Goal: Information Seeking & Learning: Learn about a topic

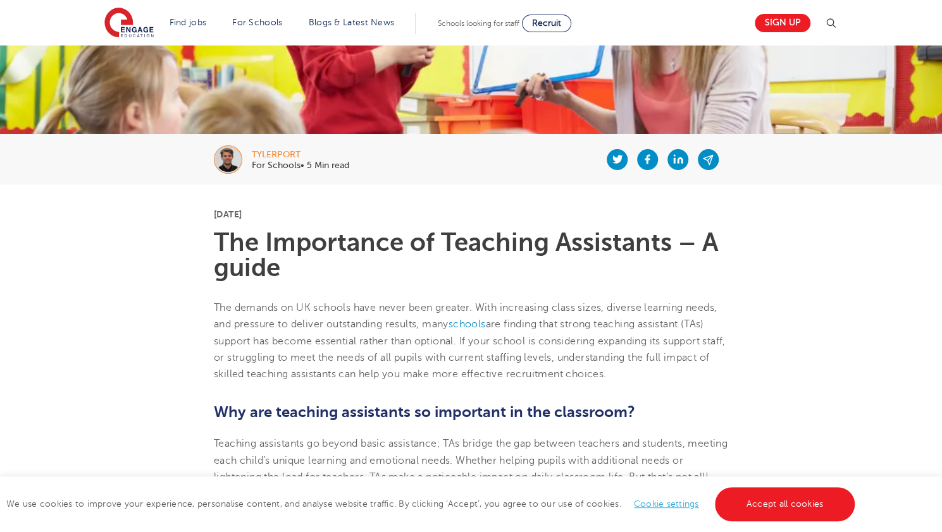
scroll to position [175, 0]
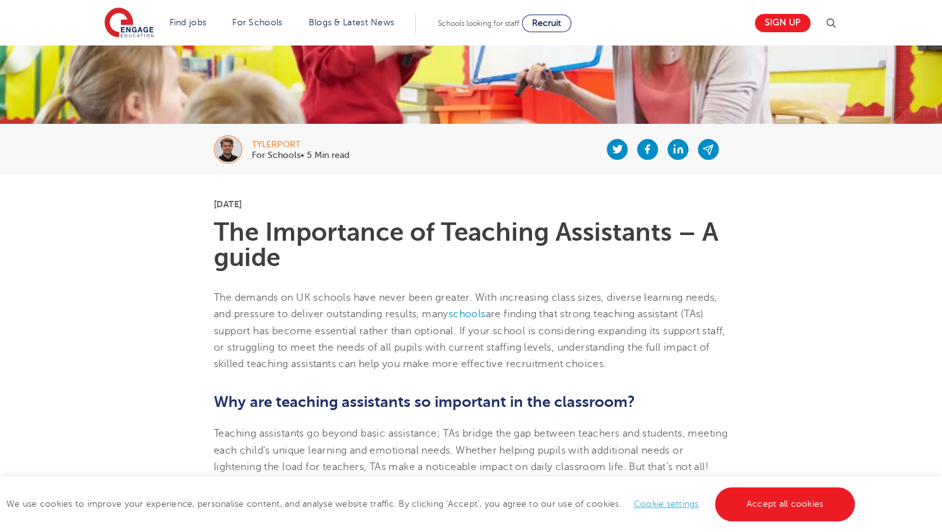
click at [777, 516] on link "Accept all cookies" at bounding box center [785, 505] width 140 height 34
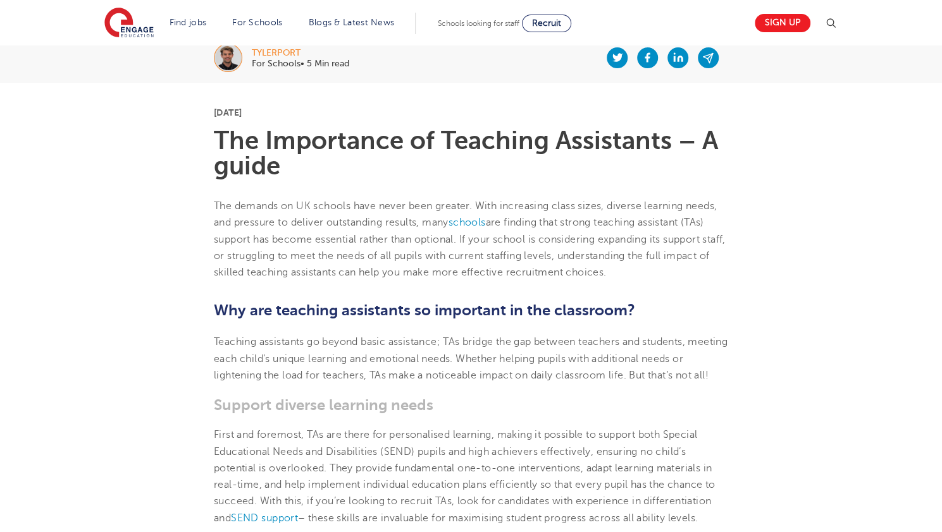
scroll to position [273, 0]
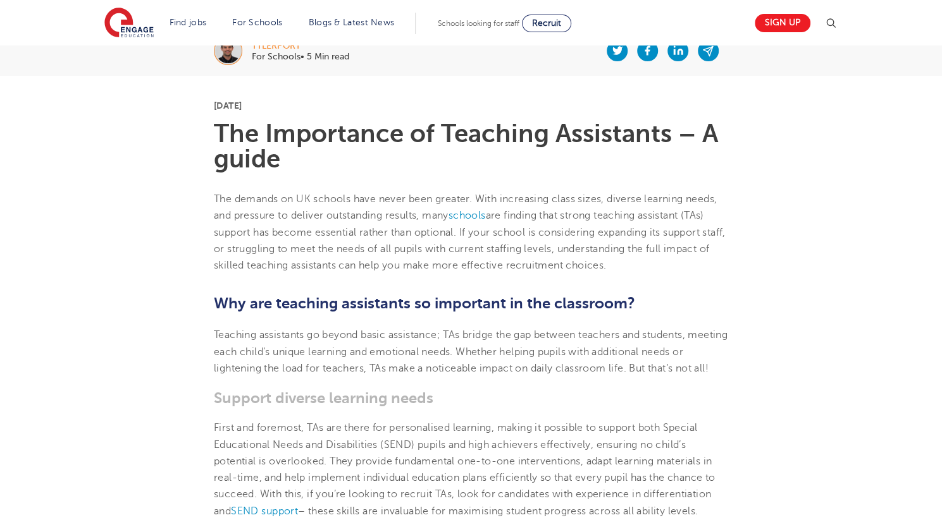
drag, startPoint x: 777, startPoint y: 516, endPoint x: 470, endPoint y: 103, distance: 514.3
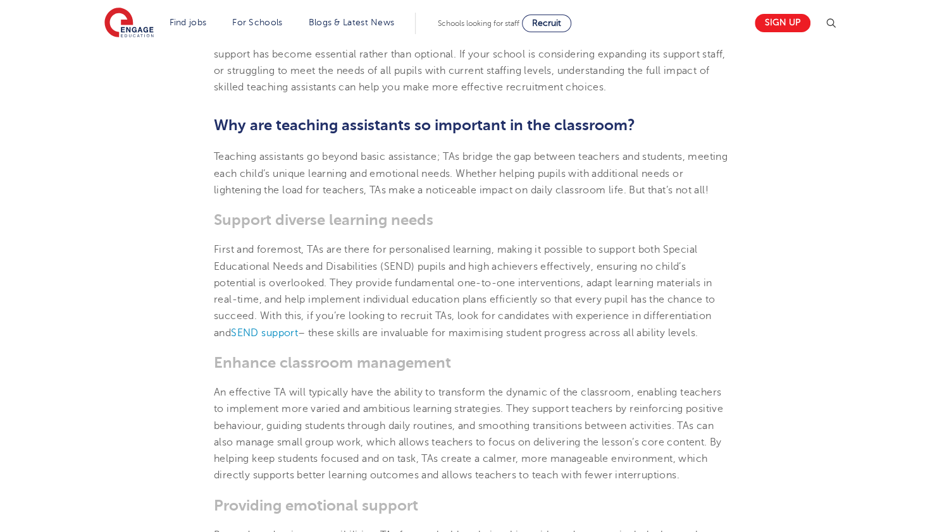
scroll to position [474, 0]
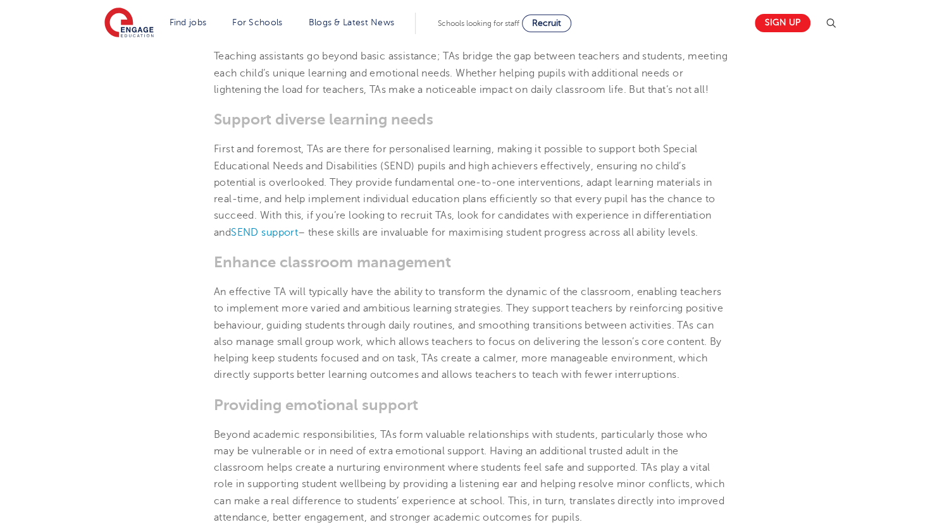
click at [707, 350] on p "An effective TA will typically have the ability to transform the dynamic of the…" at bounding box center [471, 334] width 514 height 100
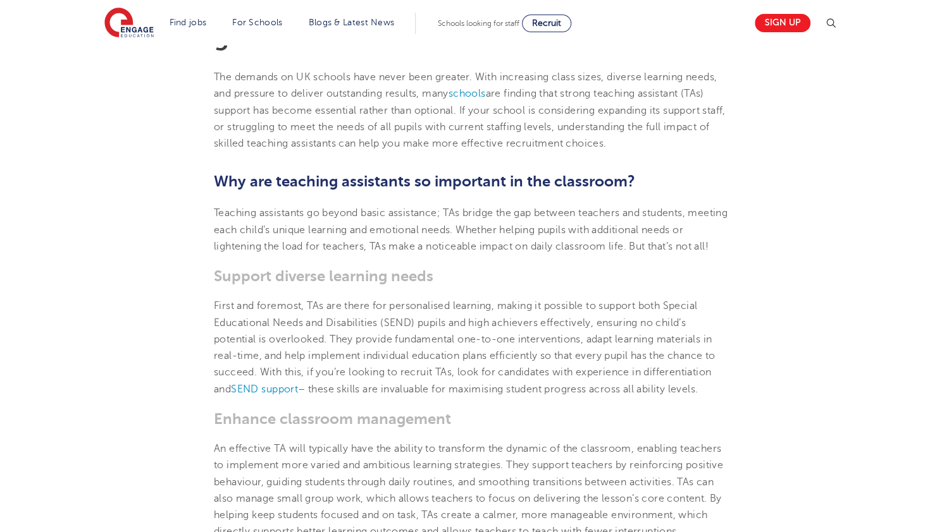
scroll to position [396, 0]
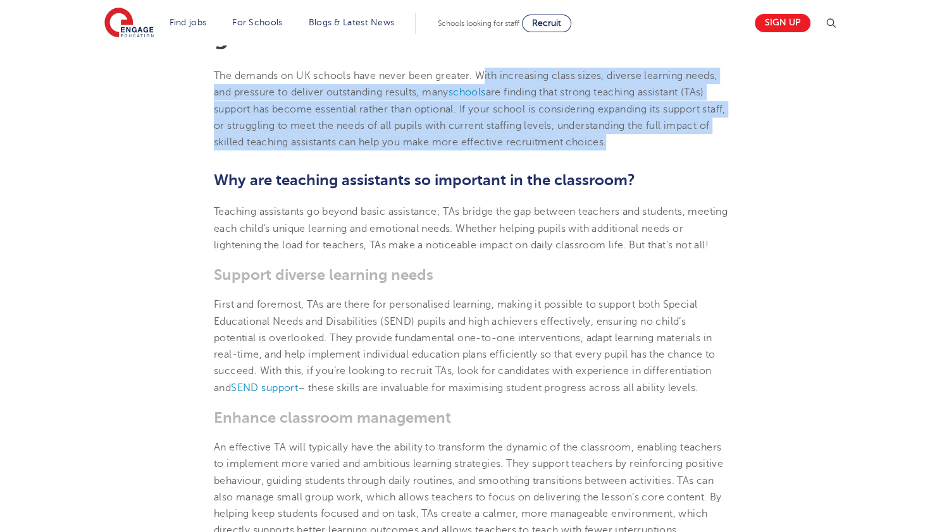
drag, startPoint x: 483, startPoint y: 75, endPoint x: 688, endPoint y: 139, distance: 214.8
click at [688, 139] on p "The demands on UK schools have never been greater. With increasing class sizes,…" at bounding box center [471, 109] width 514 height 83
copy p "ith increasing class sizes, diverse learning needs, and pressure to deliver out…"
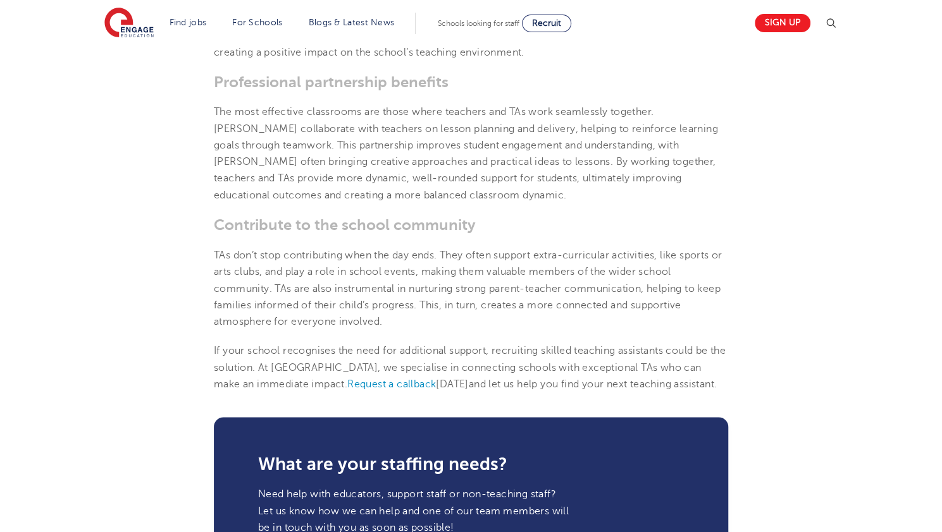
scroll to position [1176, 0]
